Goal: Find specific page/section: Find specific page/section

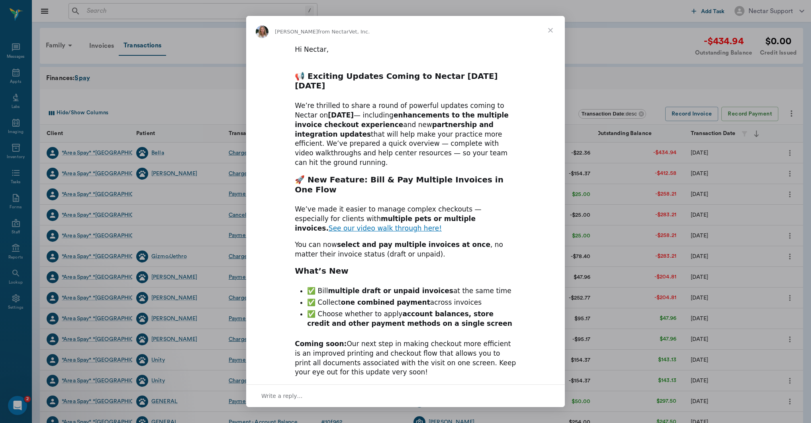
click at [554, 30] on span "Close" at bounding box center [550, 30] width 29 height 29
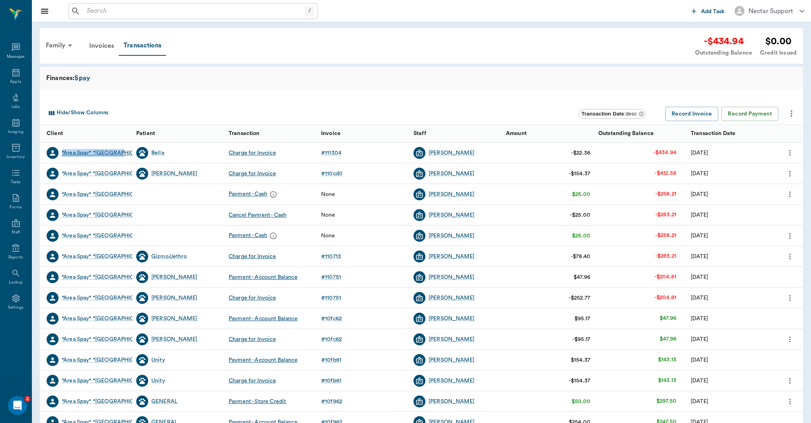
drag, startPoint x: 120, startPoint y: 155, endPoint x: 63, endPoint y: 154, distance: 57.4
click at [63, 154] on div "*Area Spay* *Atlanta*" at bounding box center [86, 153] width 92 height 21
copy div "*Area Spay* *Atlanta*"
drag, startPoint x: 249, startPoint y: 217, endPoint x: 301, endPoint y: 216, distance: 51.8
click at [304, 216] on div "BOUGHT A T-SHIT" at bounding box center [275, 216] width 59 height 13
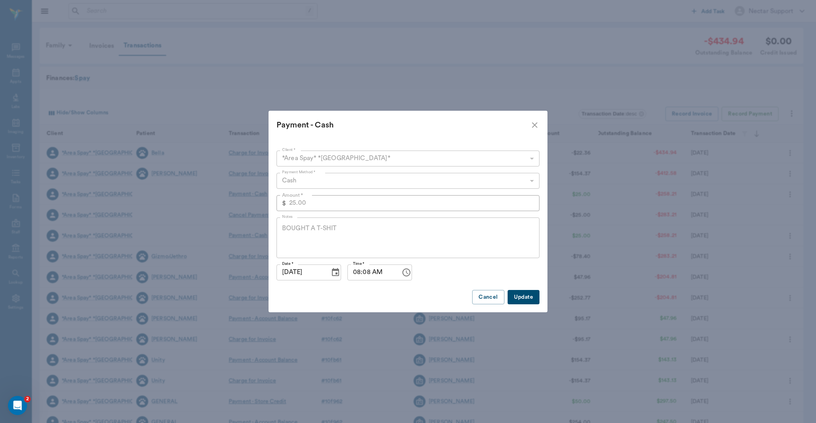
drag, startPoint x: 535, startPoint y: 127, endPoint x: 523, endPoint y: 113, distance: 18.6
click at [535, 127] on icon "close" at bounding box center [535, 125] width 10 height 10
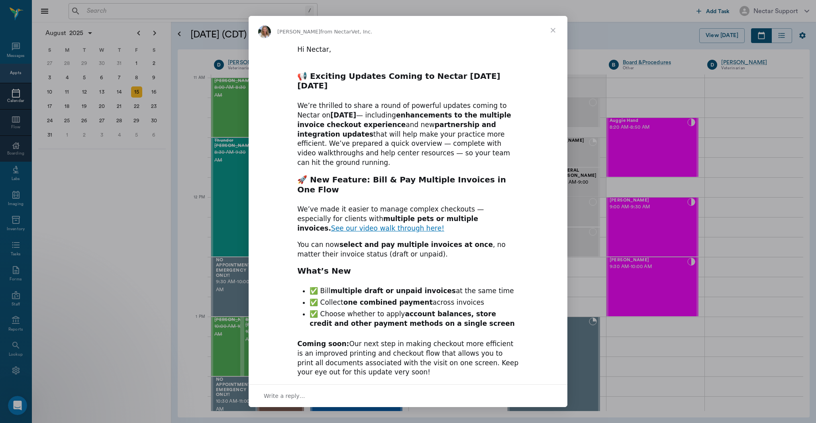
scroll to position [359, 0]
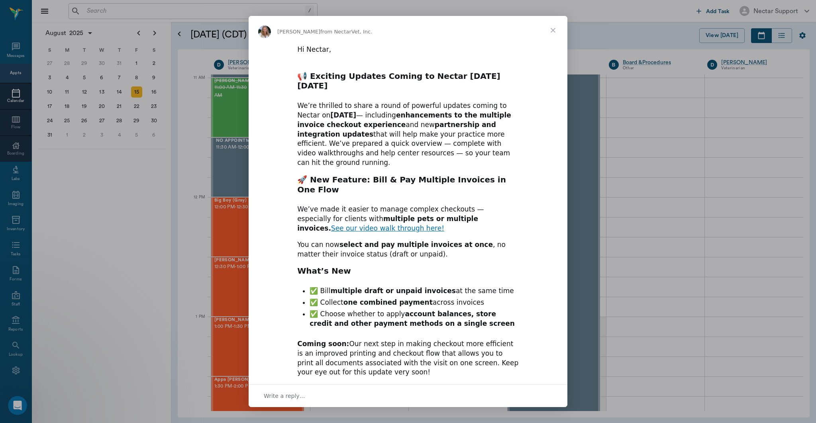
click at [553, 32] on span "Close" at bounding box center [553, 30] width 29 height 29
